Goal: Information Seeking & Learning: Stay updated

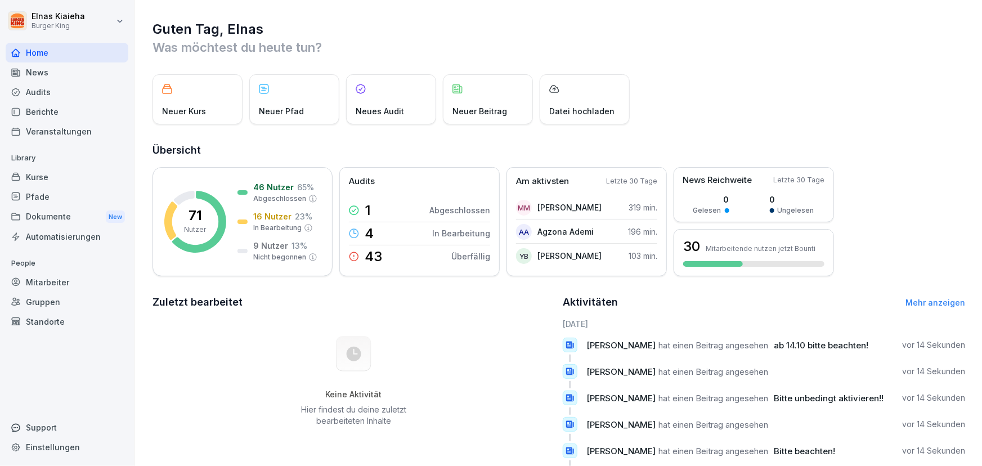
click at [39, 79] on div "News" at bounding box center [67, 72] width 123 height 20
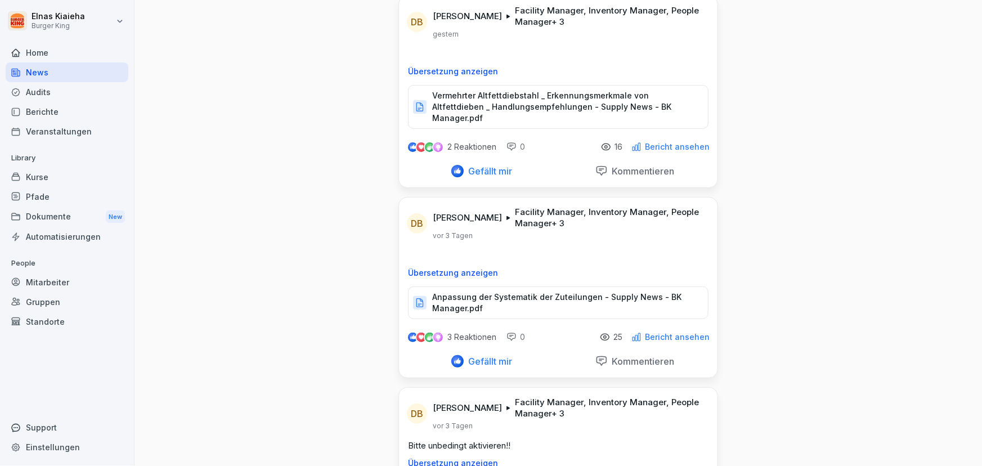
scroll to position [102, 0]
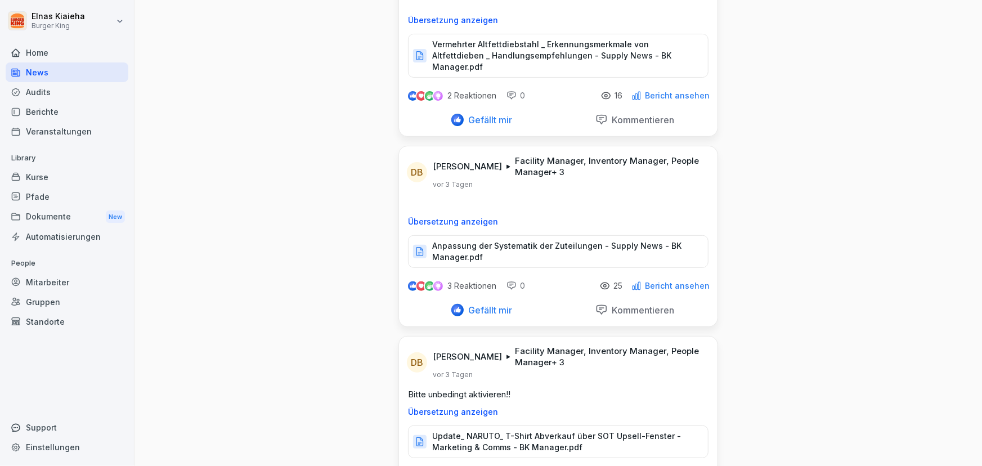
click at [534, 366] on div "[PERSON_NAME] Facility Manager, Inventory Manager, People Manager + 3 [DATE]" at bounding box center [568, 363] width 271 height 34
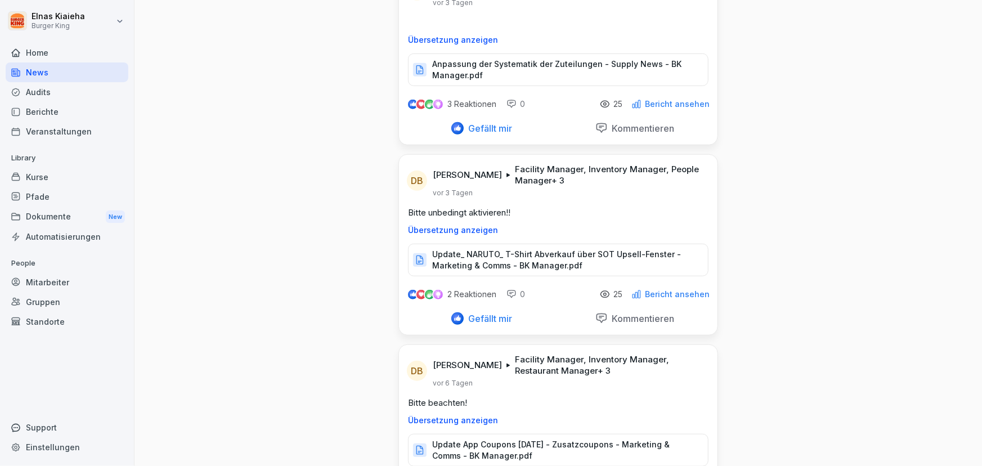
scroll to position [307, 0]
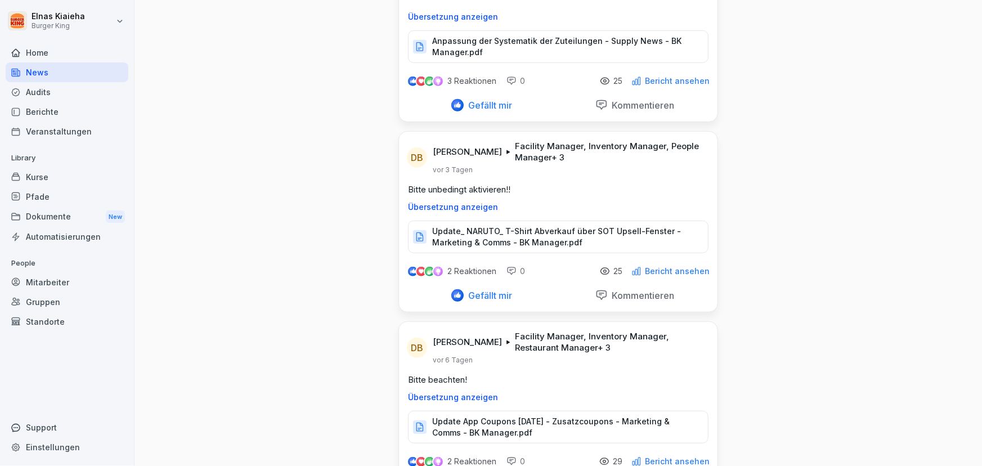
click at [448, 393] on p "Übersetzung anzeigen" at bounding box center [558, 397] width 301 height 9
click at [521, 418] on p "Update App Coupons [DATE] - Zusatzcoupons - Marketing & Comms - BK Manager.pdf" at bounding box center [564, 427] width 265 height 23
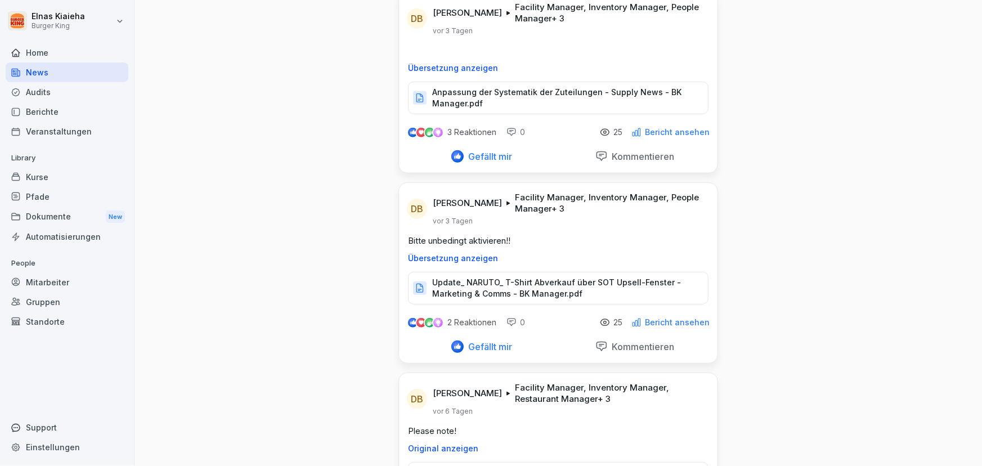
click at [534, 87] on p "Anpassung der Systematik der Zuteilungen - Supply News - BK Manager.pdf" at bounding box center [564, 98] width 265 height 23
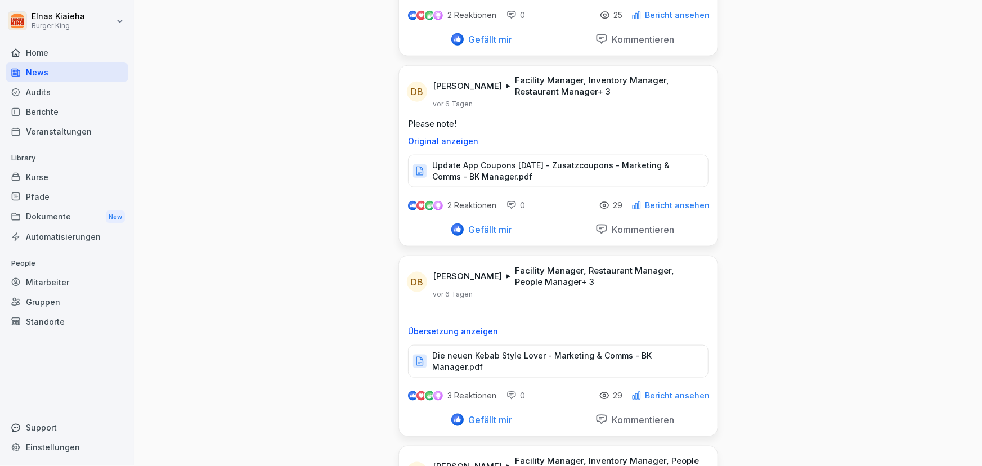
scroll to position [613, 0]
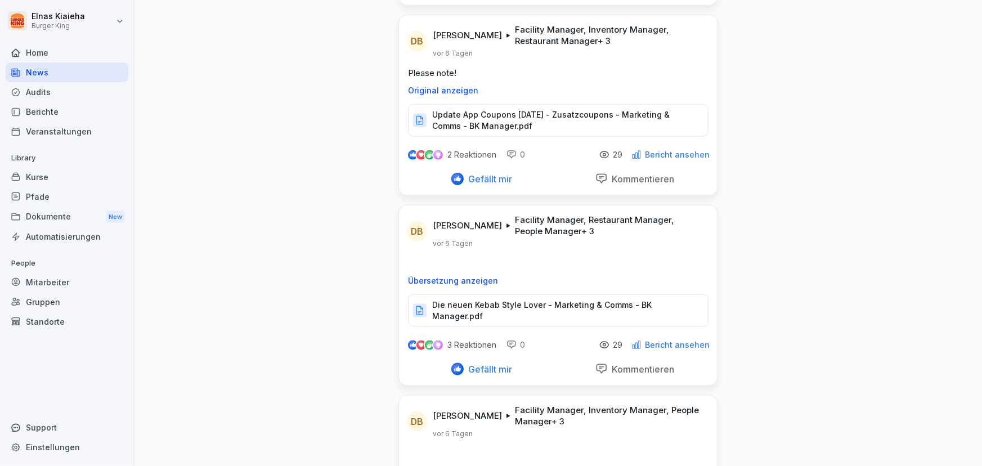
click at [461, 299] on div "Die neuen Kebab Style Lover - Marketing & Comms - BK Manager.pdf" at bounding box center [558, 310] width 301 height 33
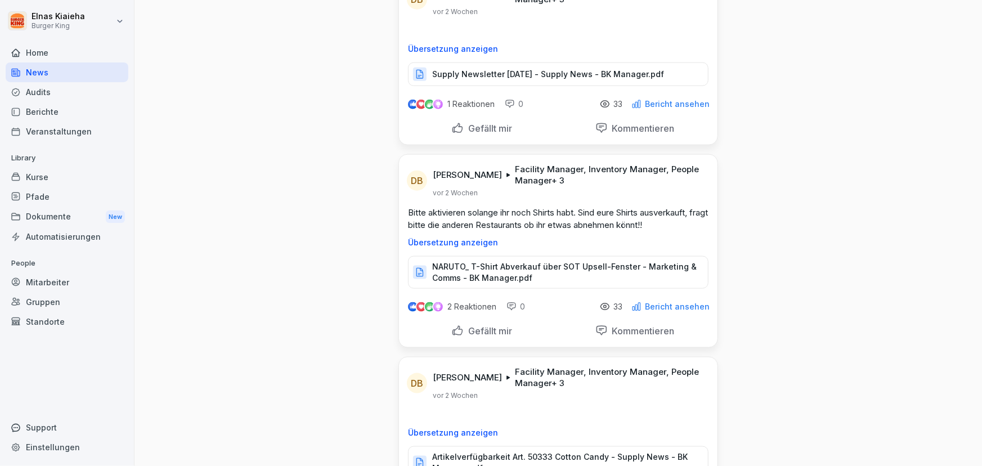
scroll to position [2763, 0]
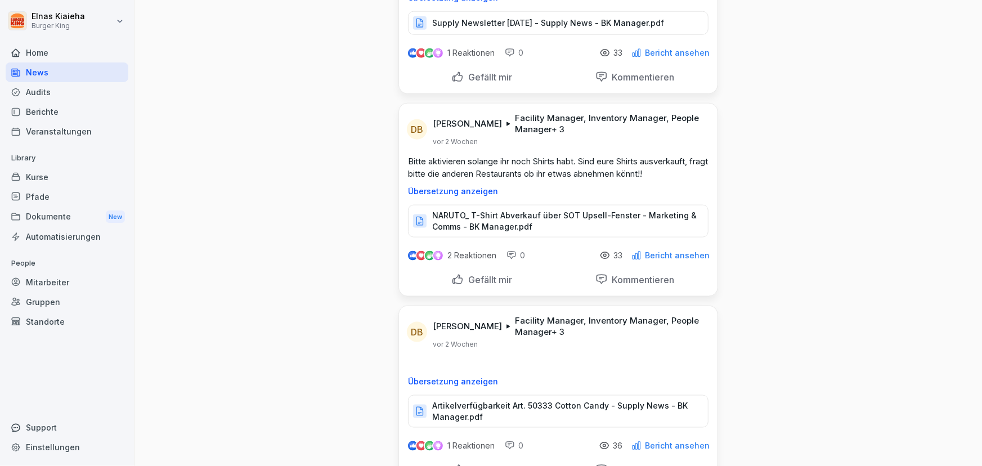
click at [320, 220] on div "News Neues Update DB [PERSON_NAME] Facility Manager, Inventory Manager, People …" at bounding box center [559, 50] width 848 height 5626
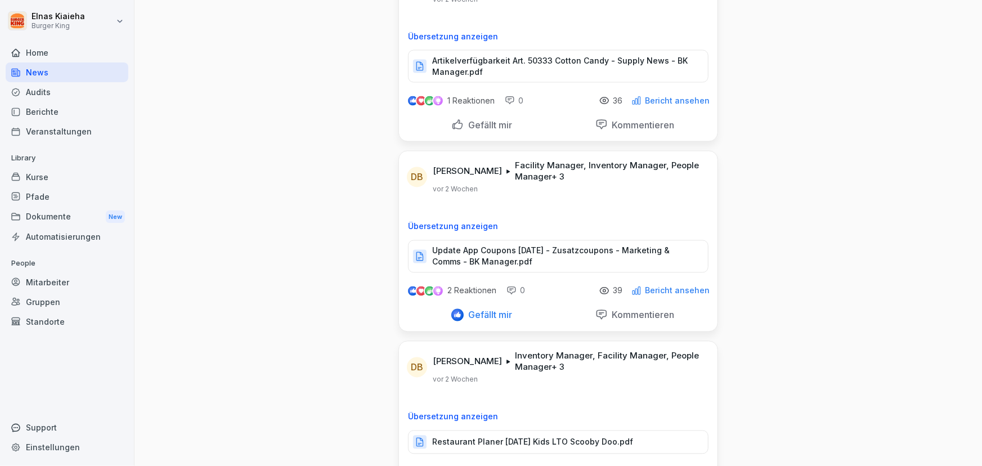
scroll to position [3121, 0]
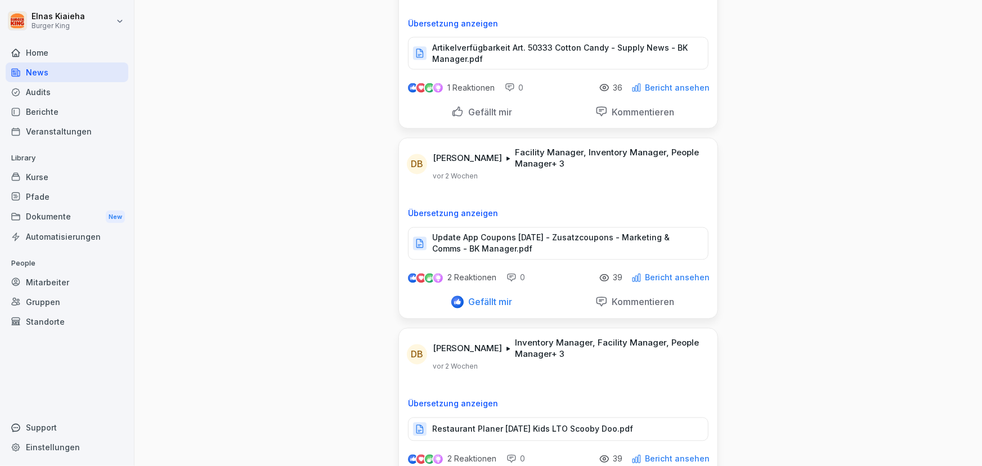
click at [534, 424] on p "Restaurant Planer [DATE] Kids LTO Scooby Doo.pdf" at bounding box center [532, 429] width 201 height 11
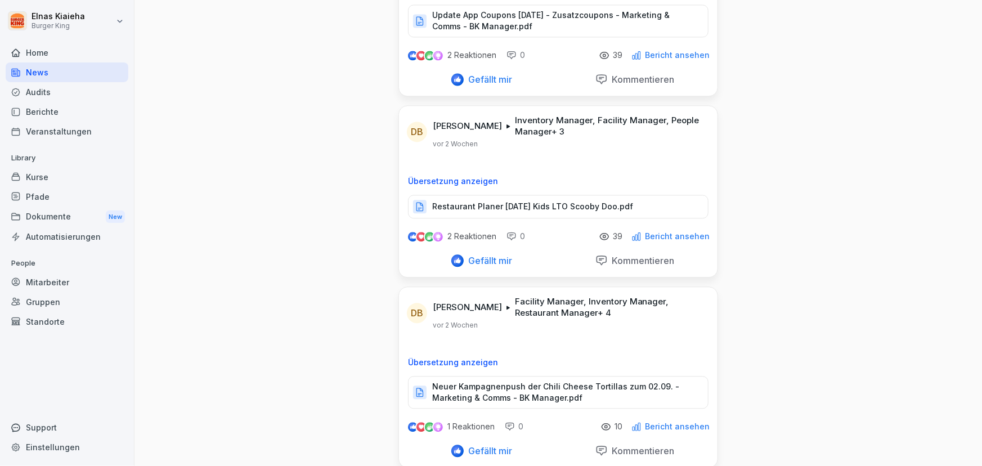
scroll to position [3377, 0]
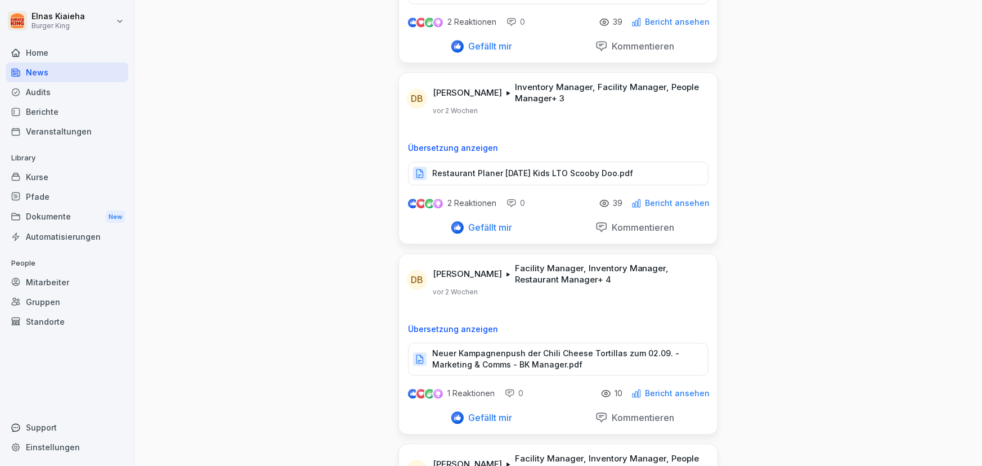
click at [58, 66] on div "News" at bounding box center [67, 72] width 123 height 20
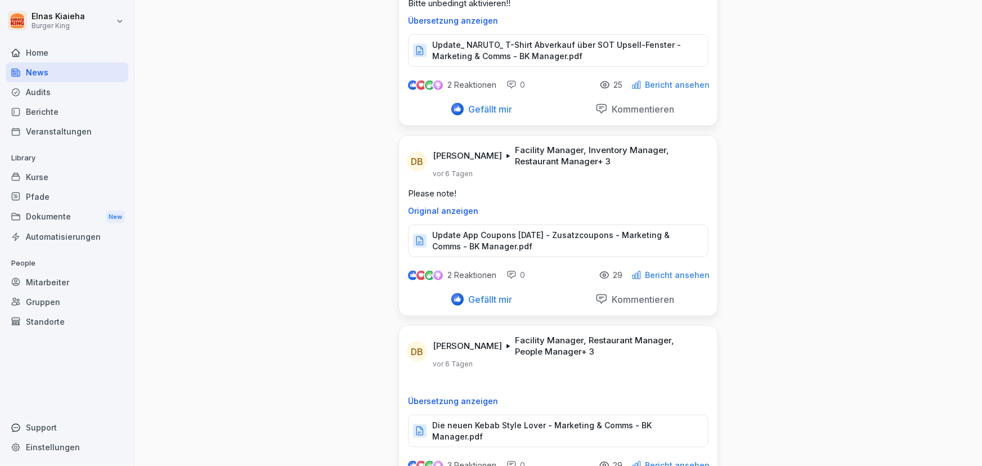
scroll to position [512, 0]
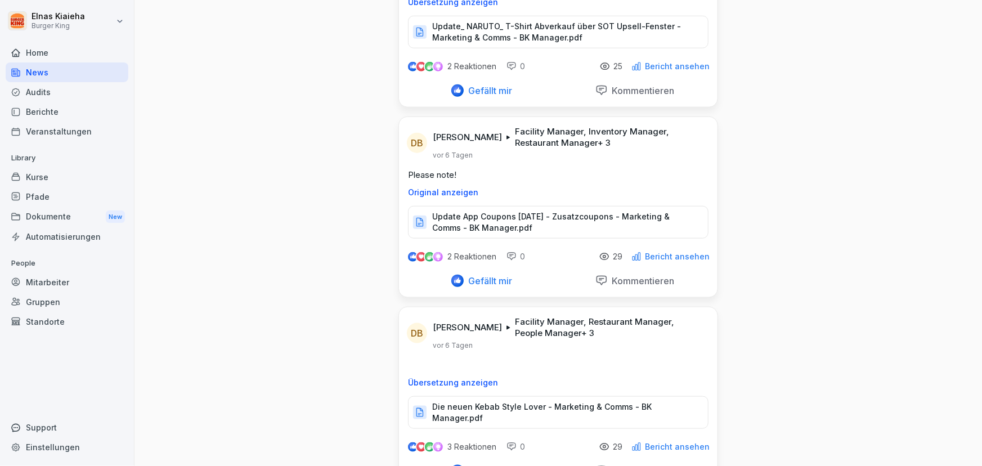
click at [478, 401] on p "Die neuen Kebab Style Lover - Marketing & Comms - BK Manager.pdf" at bounding box center [564, 412] width 265 height 23
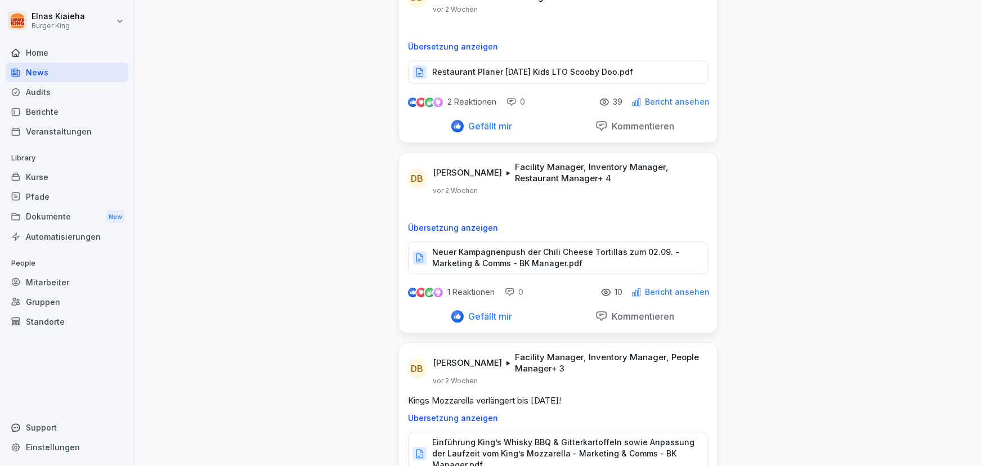
scroll to position [3530, 0]
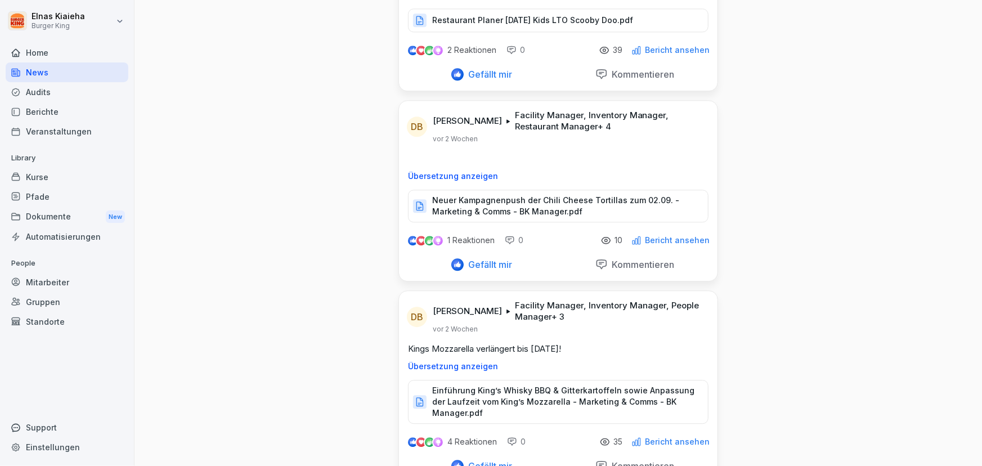
click at [510, 385] on p "Einführung King’s Whisky BBQ & Gitterkartoffeln sowie Anpassung der Laufzeit vo…" at bounding box center [564, 402] width 265 height 34
